Goal: Information Seeking & Learning: Compare options

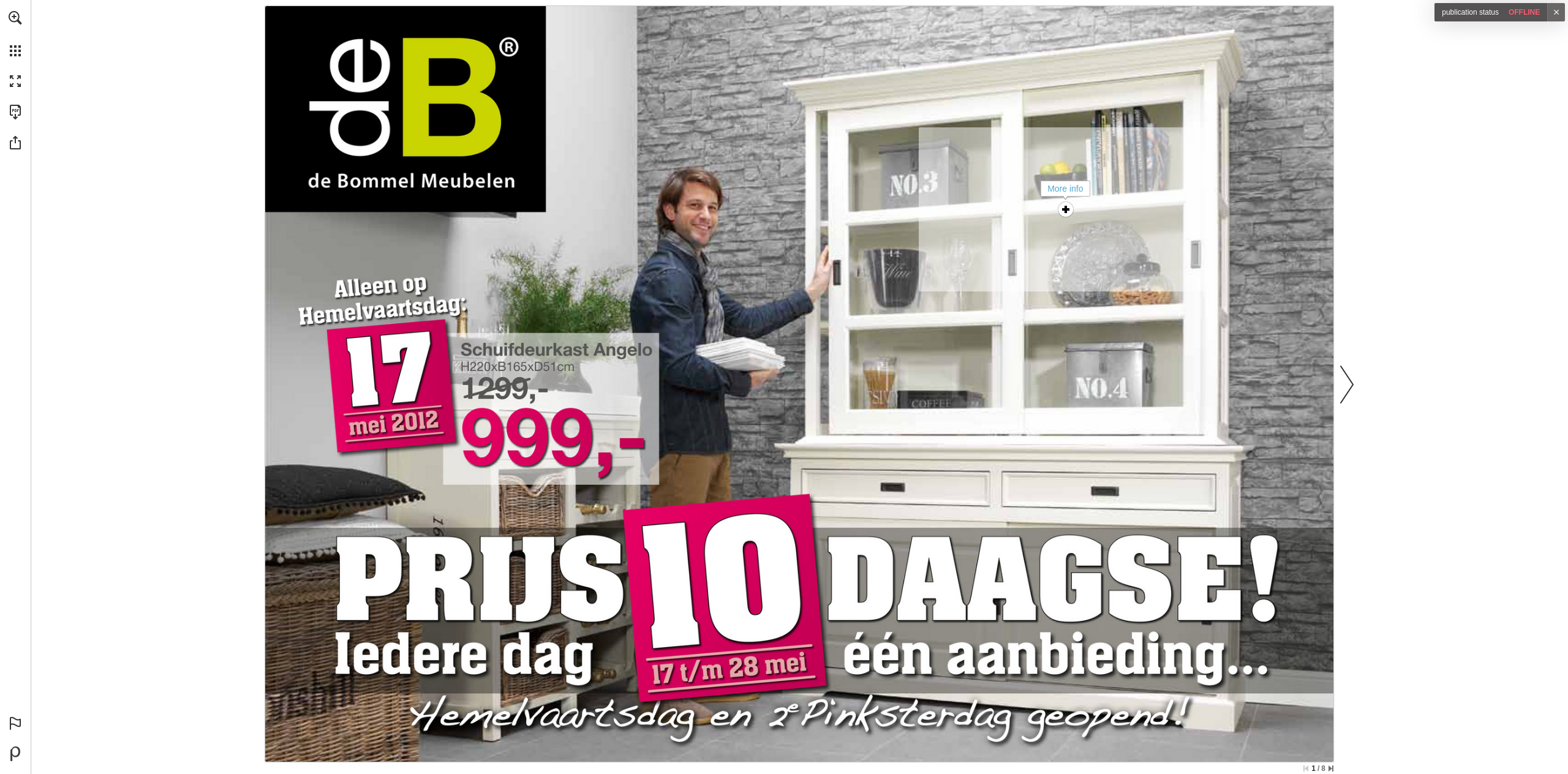
click at [1057, 207] on div "More info" at bounding box center [1065, 209] width 24 height 24
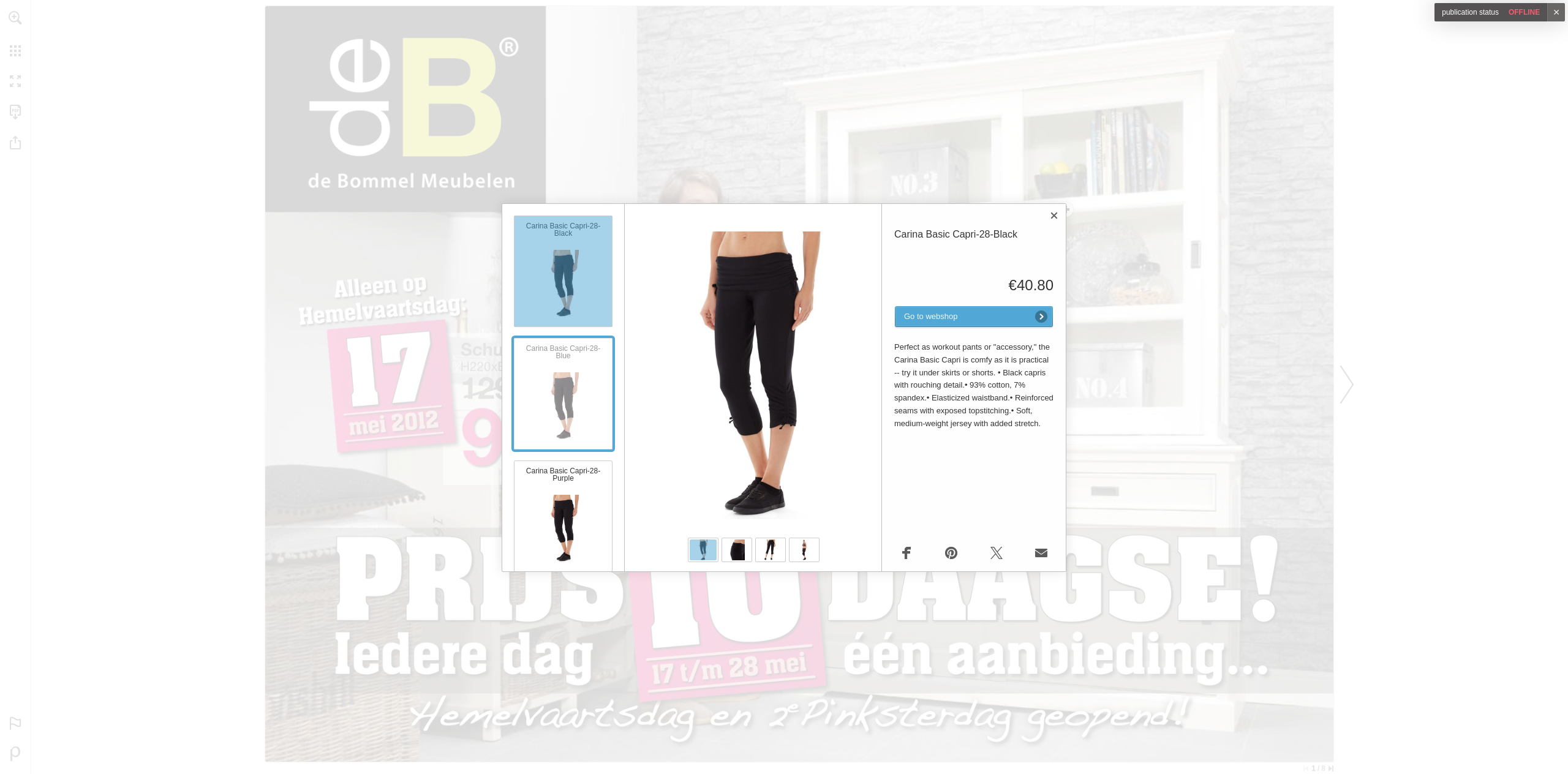
click at [577, 381] on div "Carina Basic Capri-28-Blue" at bounding box center [562, 394] width 99 height 112
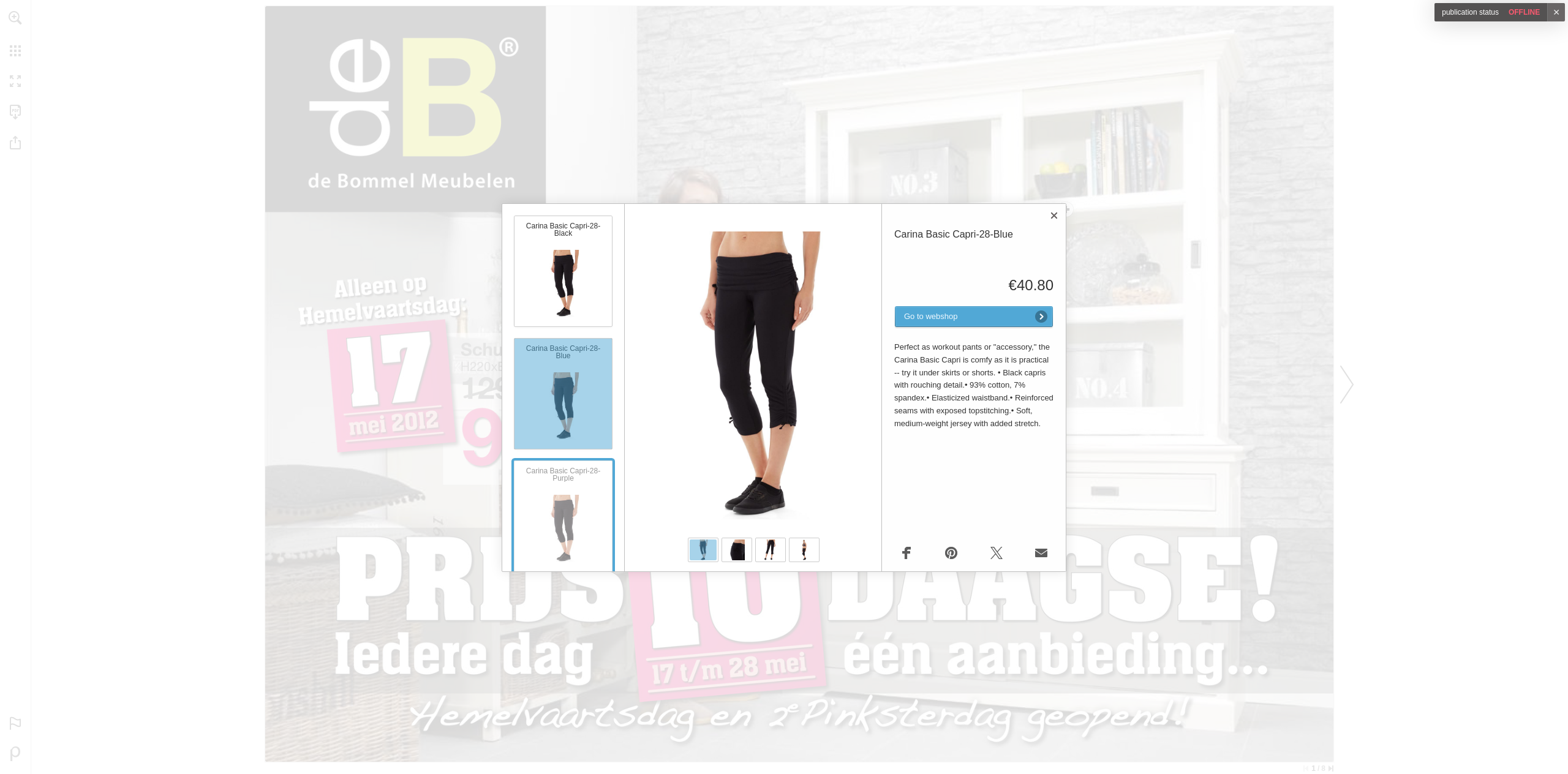
click at [570, 494] on div "Carina Basic Capri-28-Purple" at bounding box center [562, 517] width 99 height 112
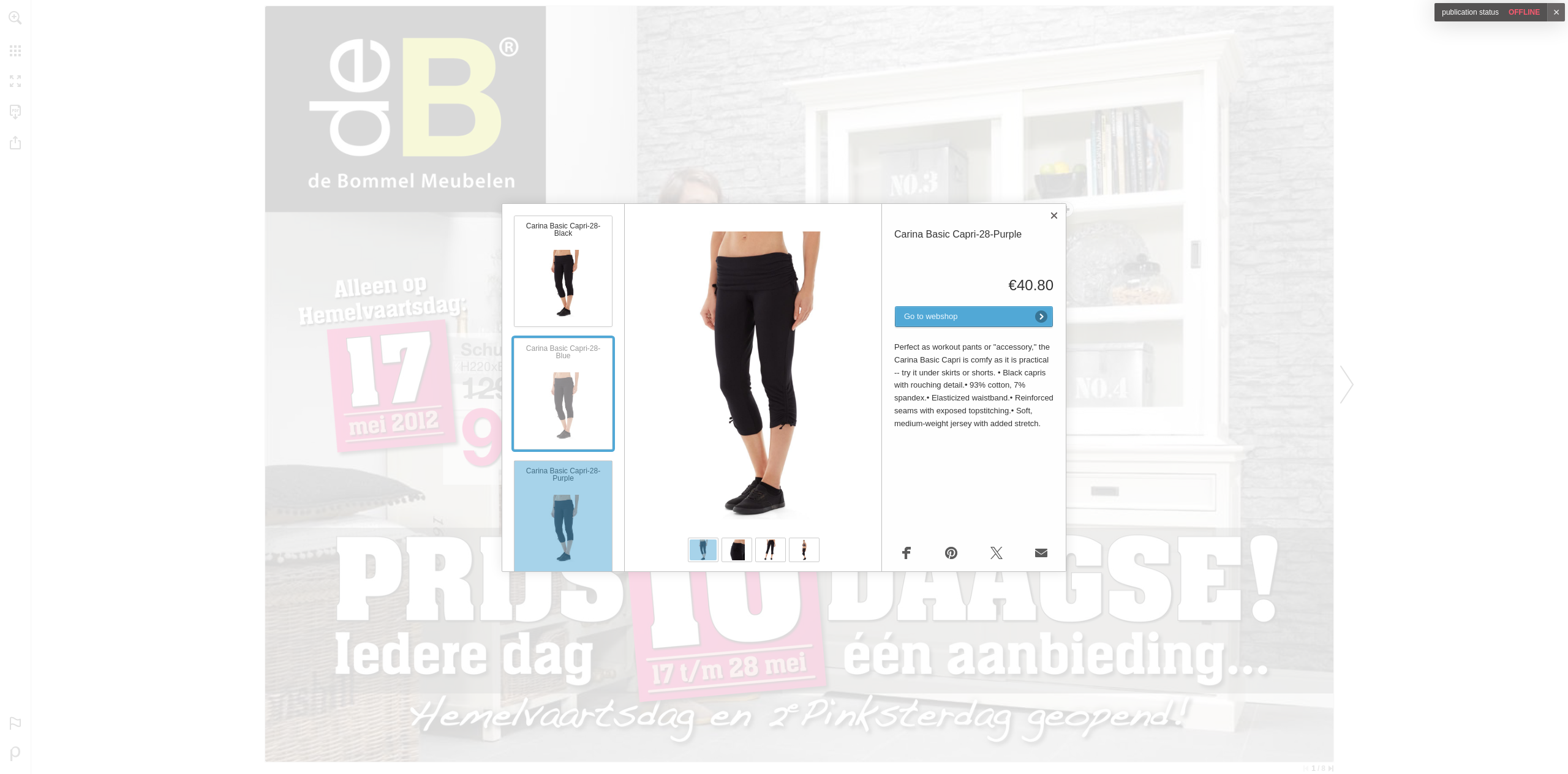
click at [563, 390] on div "Carina Basic Capri-28-Blue" at bounding box center [562, 394] width 99 height 112
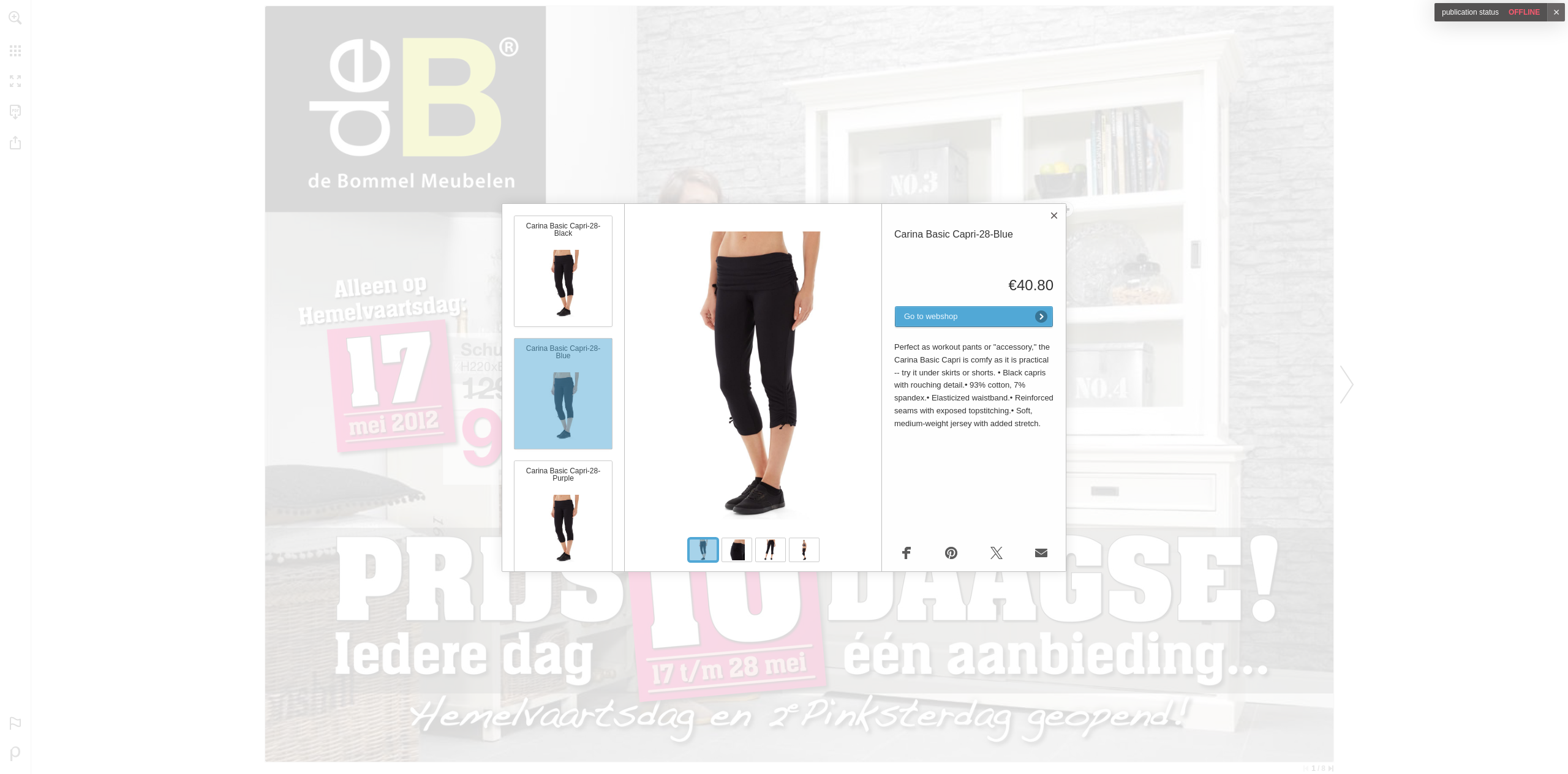
click at [1058, 217] on button "Close" at bounding box center [1053, 215] width 24 height 24
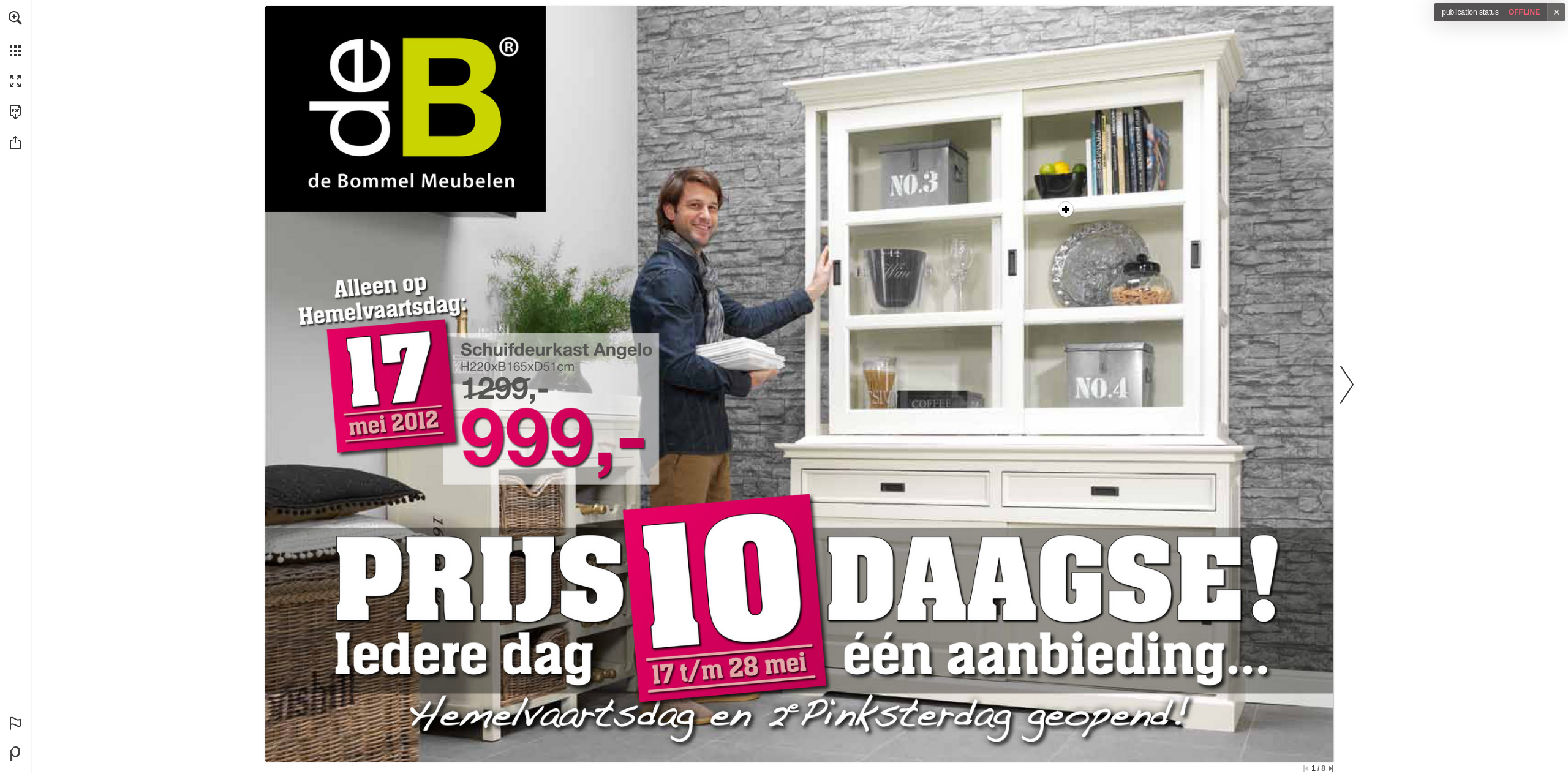
click at [1556, 14] on link "✕" at bounding box center [1555, 12] width 18 height 19
click at [20, 48] on link "Page overview" at bounding box center [57, 50] width 114 height 30
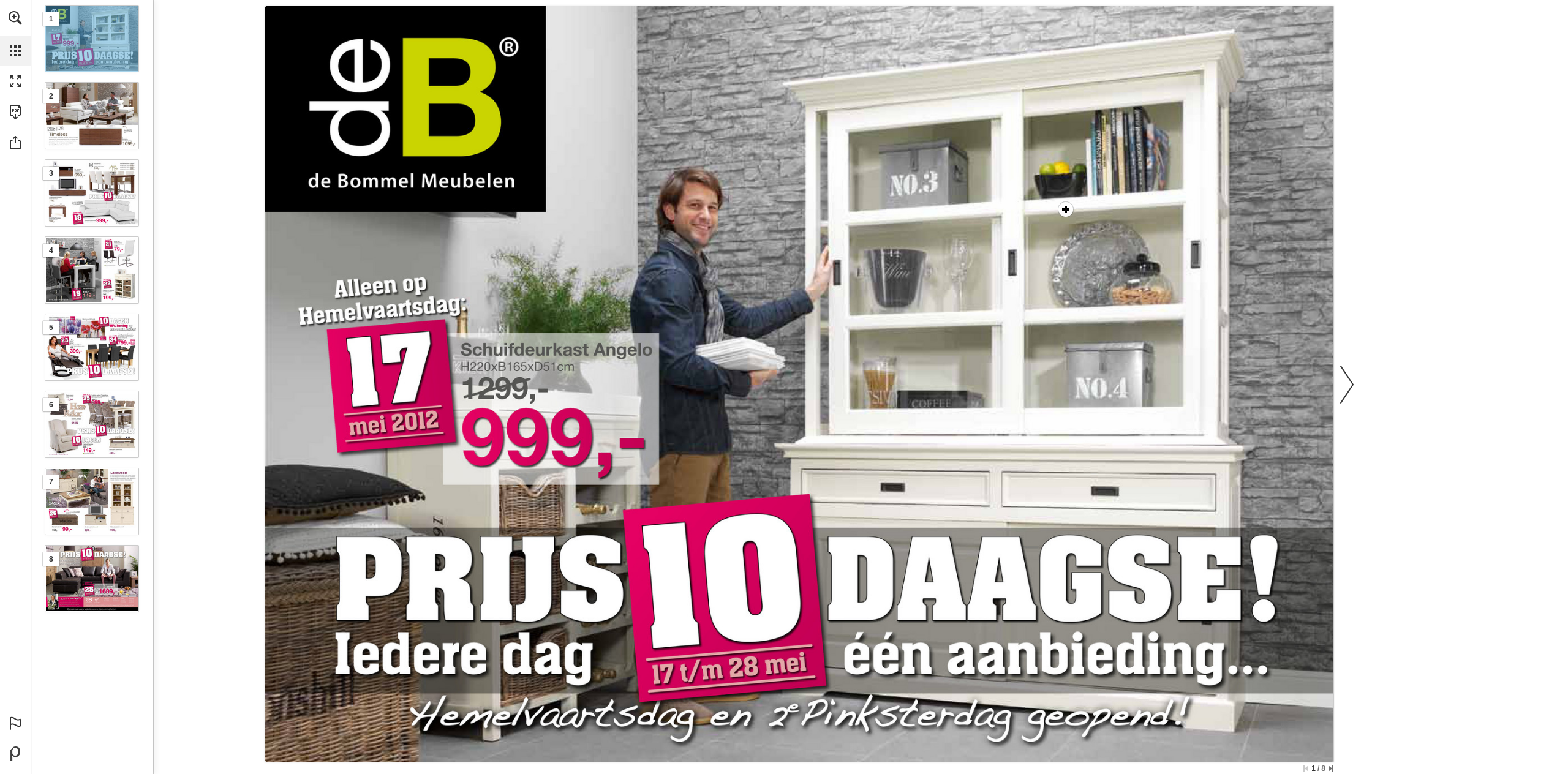
click at [25, 50] on link "Page overview" at bounding box center [15, 50] width 30 height 30
